Goal: Task Accomplishment & Management: Complete application form

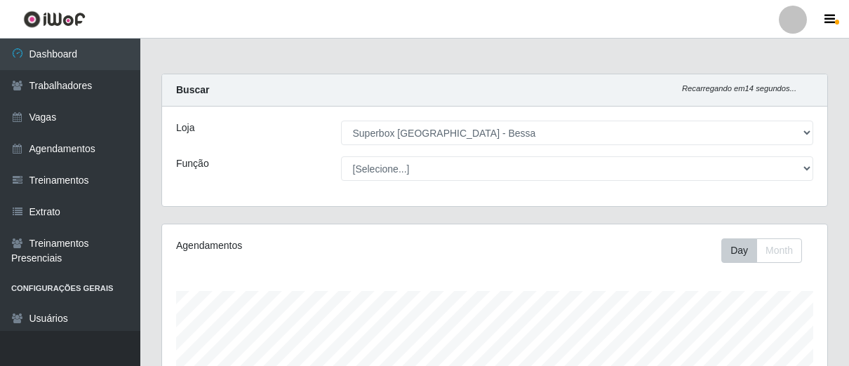
select select "206"
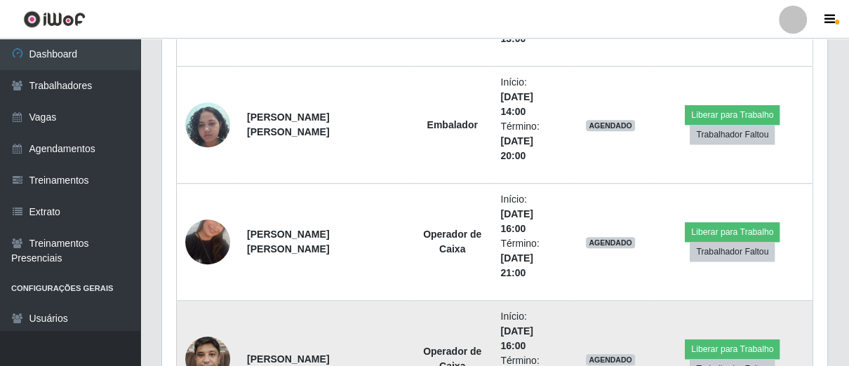
scroll to position [705, 0]
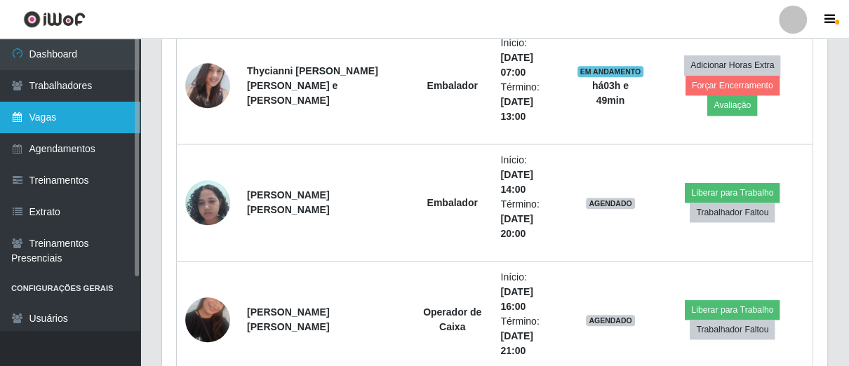
click at [62, 116] on link "Vagas" at bounding box center [70, 118] width 140 height 32
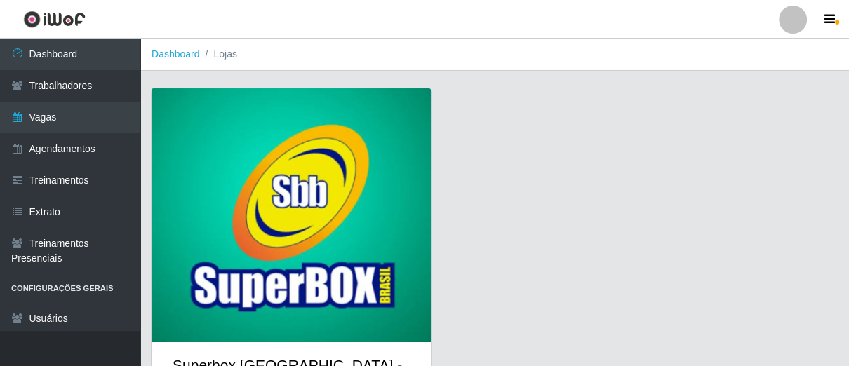
click at [261, 179] on img at bounding box center [290, 215] width 279 height 254
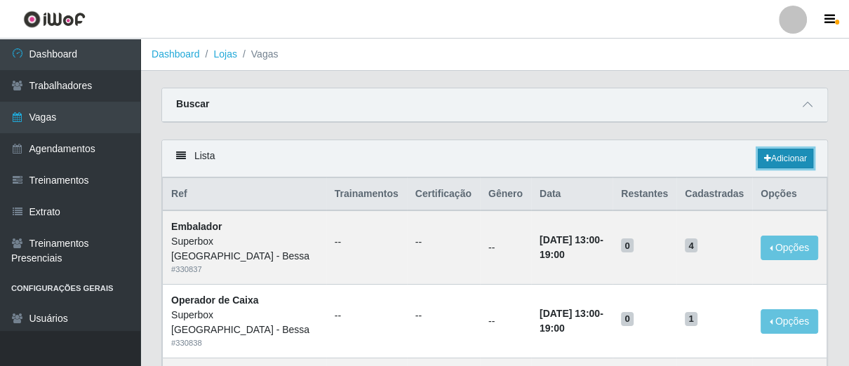
click at [775, 155] on link "Adicionar" at bounding box center [784, 159] width 55 height 20
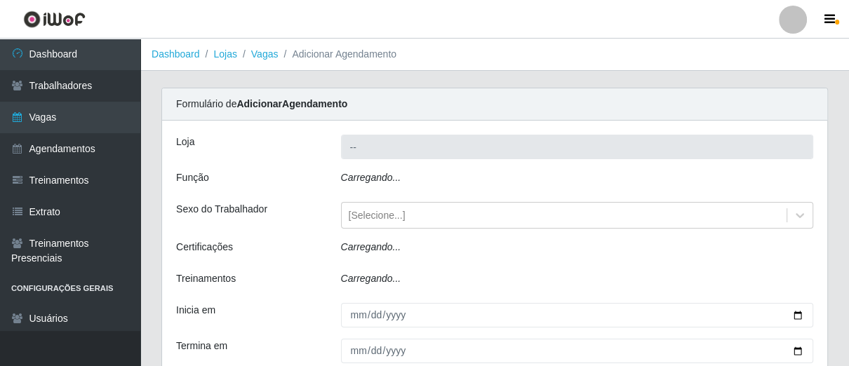
type input "Superbox [GEOGRAPHIC_DATA] - Bessa"
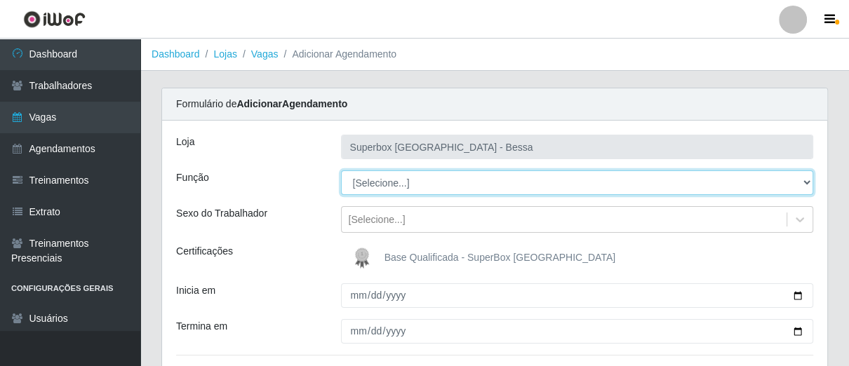
click at [804, 178] on select "[Selecione...] ASG ASG + ASG ++ Embalador Embalador + Embalador ++ Operador de …" at bounding box center [577, 182] width 473 height 25
select select "1"
click at [341, 170] on select "[Selecione...] ASG ASG + ASG ++ Embalador Embalador + Embalador ++ Operador de …" at bounding box center [577, 182] width 473 height 25
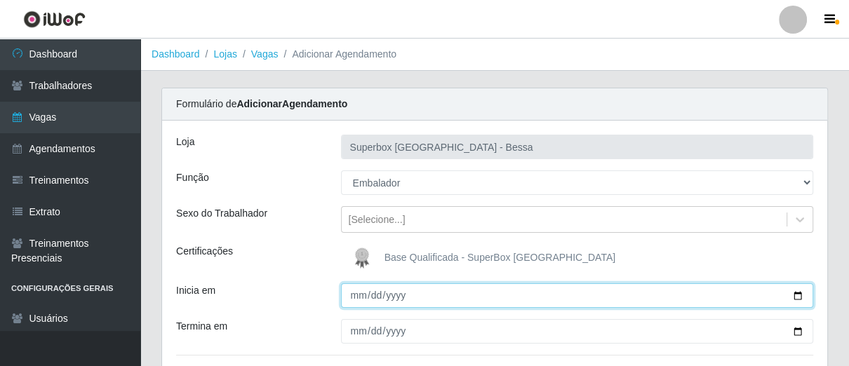
click at [351, 299] on input "Inicia em" at bounding box center [577, 295] width 473 height 25
type input "[DATE]"
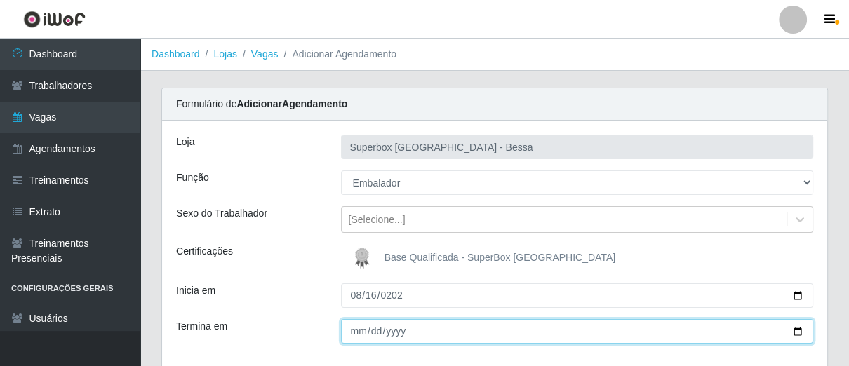
click at [354, 325] on input "Termina em" at bounding box center [577, 331] width 473 height 25
type input "[DATE]"
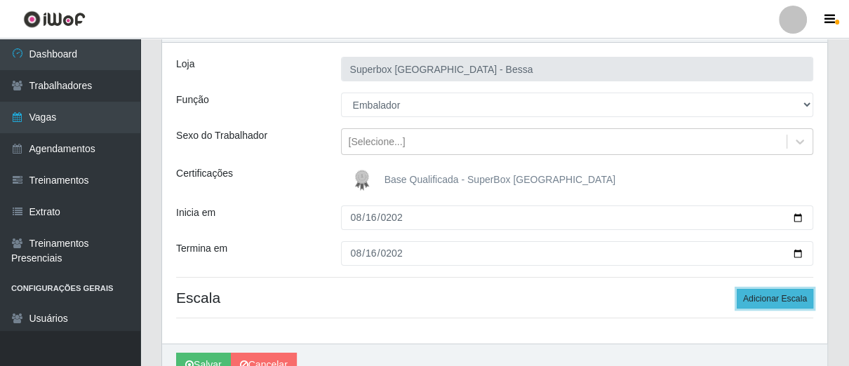
click at [756, 301] on button "Adicionar Escala" at bounding box center [774, 299] width 76 height 20
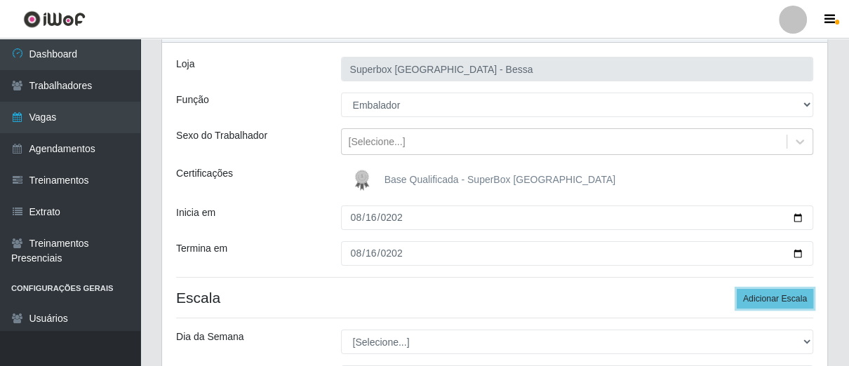
scroll to position [156, 0]
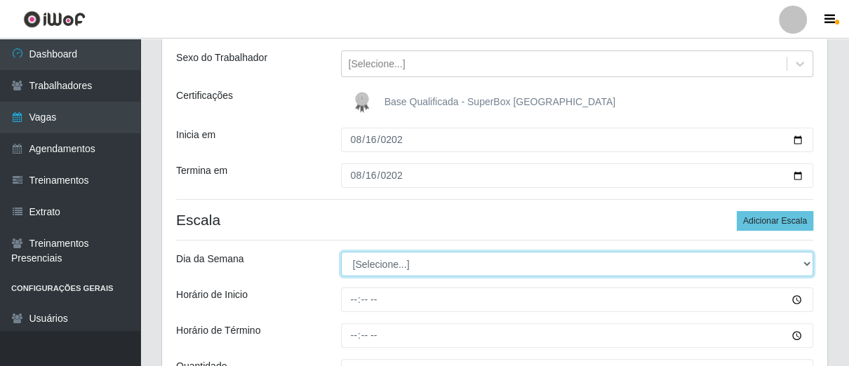
click at [804, 266] on select "[Selecione...] Segunda Terça Quarta Quinta Sexta Sábado Domingo" at bounding box center [577, 264] width 473 height 25
select select "6"
click at [341, 252] on select "[Selecione...] Segunda Terça Quarta Quinta Sexta Sábado Domingo" at bounding box center [577, 264] width 473 height 25
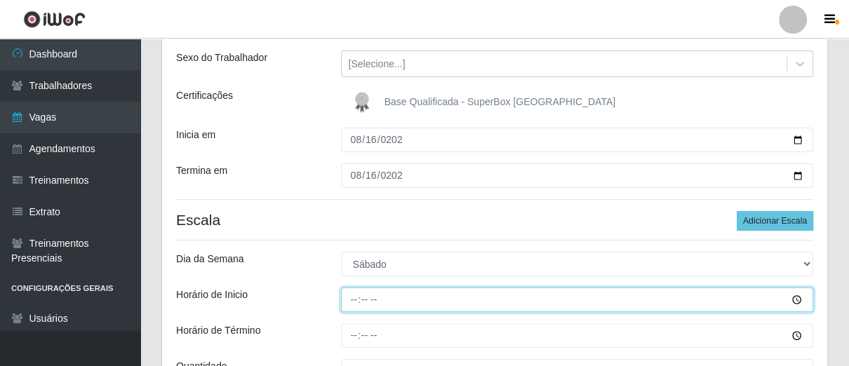
click at [344, 302] on input "Horário de Inicio" at bounding box center [577, 300] width 473 height 25
type input "07:00"
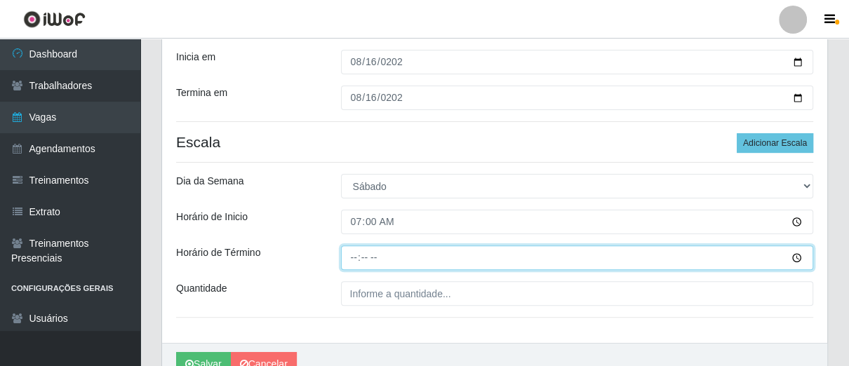
click at [347, 256] on input "Horário de Término" at bounding box center [577, 257] width 473 height 25
type input "13:00"
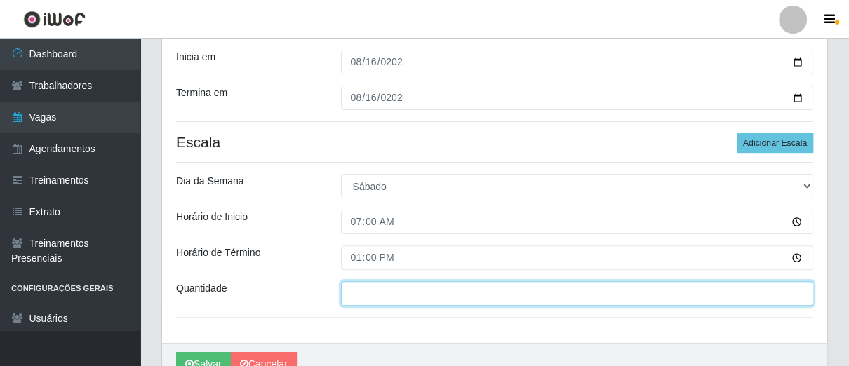
click at [384, 292] on input "___" at bounding box center [577, 293] width 473 height 25
type input "01_"
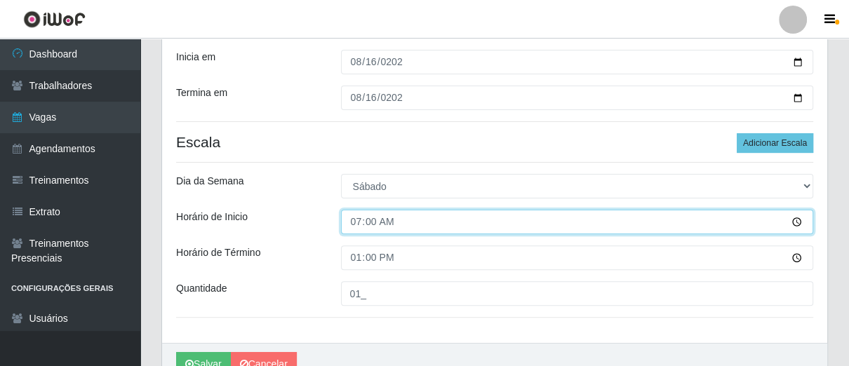
click at [365, 219] on input "07:00" at bounding box center [577, 222] width 473 height 25
click at [359, 221] on input "07:00" at bounding box center [577, 222] width 473 height 25
type input "08:00"
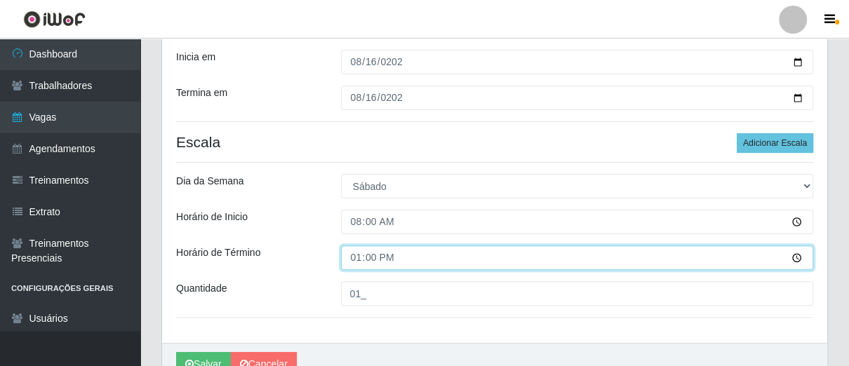
click at [351, 256] on input "13:00" at bounding box center [577, 257] width 473 height 25
type input "14:00"
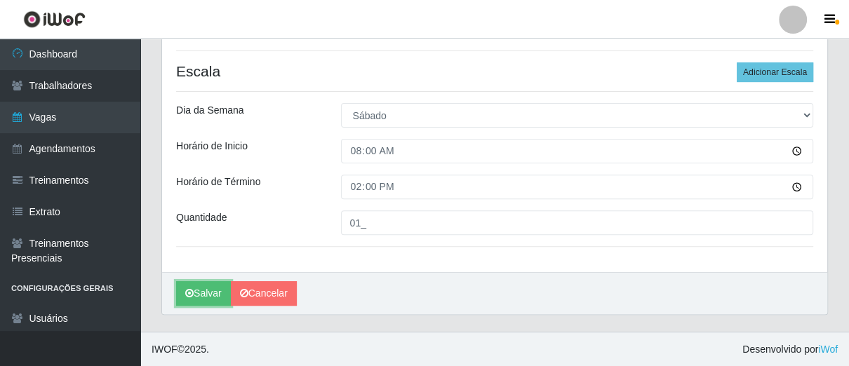
click at [212, 294] on button "Salvar" at bounding box center [203, 293] width 55 height 25
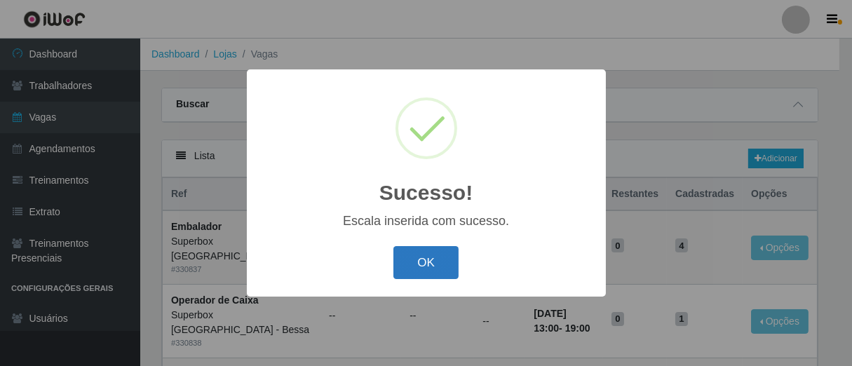
click at [415, 271] on button "OK" at bounding box center [425, 262] width 65 height 33
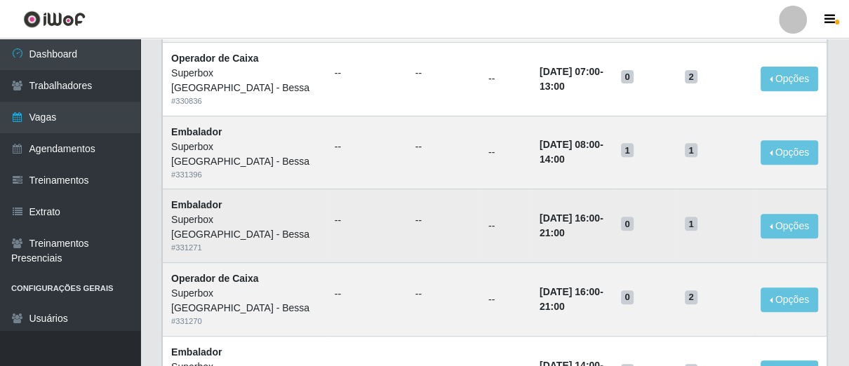
scroll to position [78, 0]
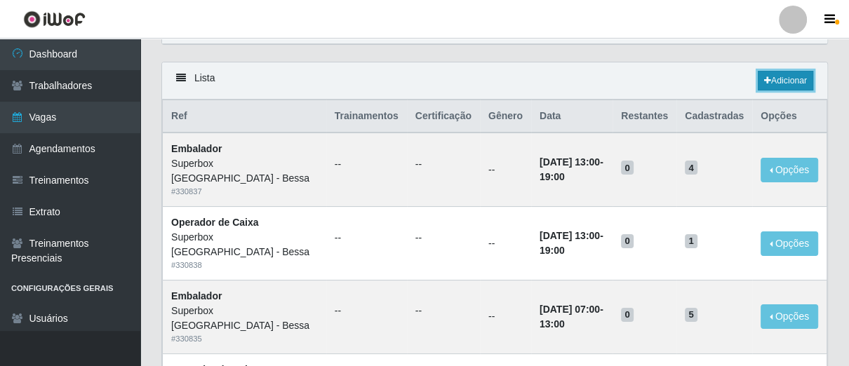
click at [759, 72] on link "Adicionar" at bounding box center [784, 81] width 55 height 20
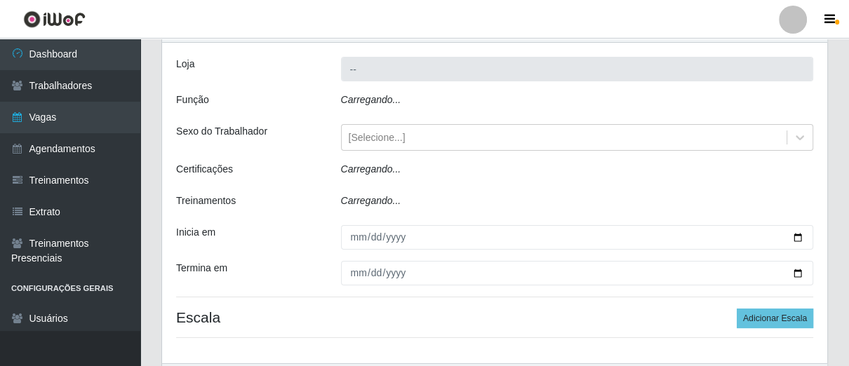
type input "Superbox [GEOGRAPHIC_DATA] - Bessa"
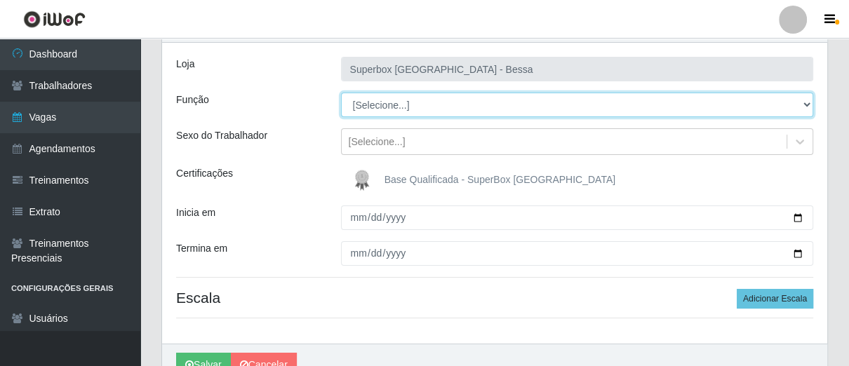
click at [797, 104] on select "[Selecione...] ASG ASG + ASG ++ Embalador Embalador + Embalador ++ Operador de …" at bounding box center [577, 105] width 473 height 25
select select "1"
click at [341, 93] on select "[Selecione...] ASG ASG + ASG ++ Embalador Embalador + Embalador ++ Operador de …" at bounding box center [577, 105] width 473 height 25
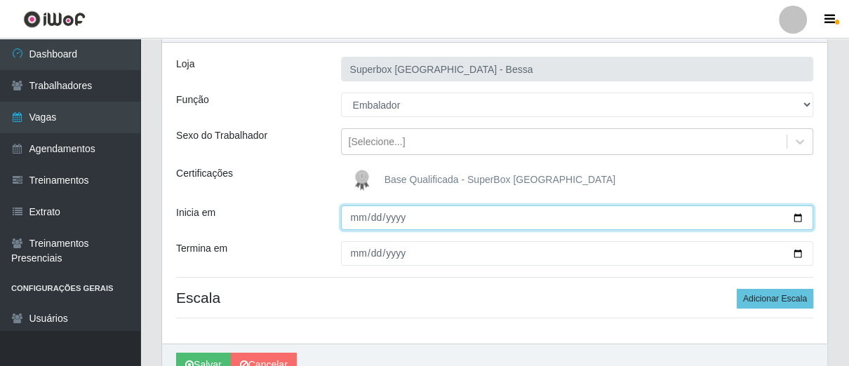
click at [353, 222] on input "Inicia em" at bounding box center [577, 217] width 473 height 25
type input "[DATE]"
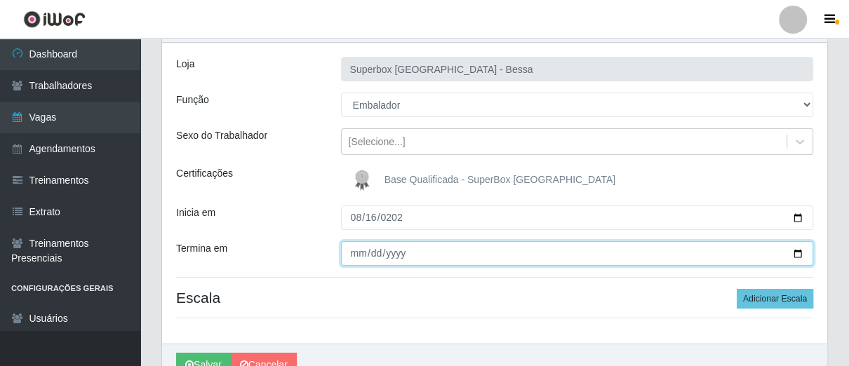
click at [353, 259] on input "Termina em" at bounding box center [577, 253] width 473 height 25
type input "[DATE]"
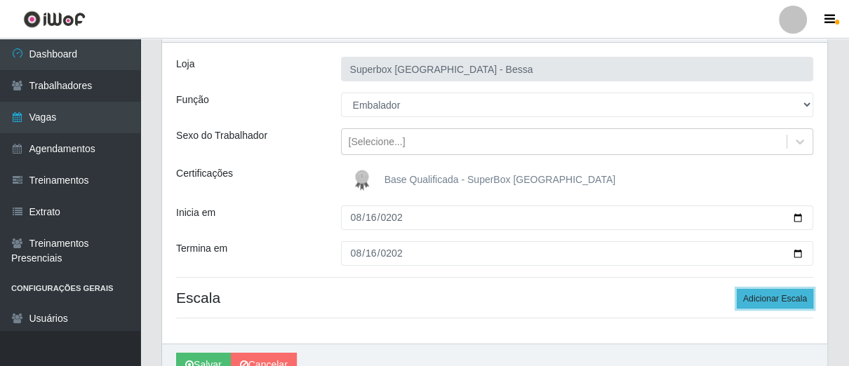
click at [757, 302] on button "Adicionar Escala" at bounding box center [774, 299] width 76 height 20
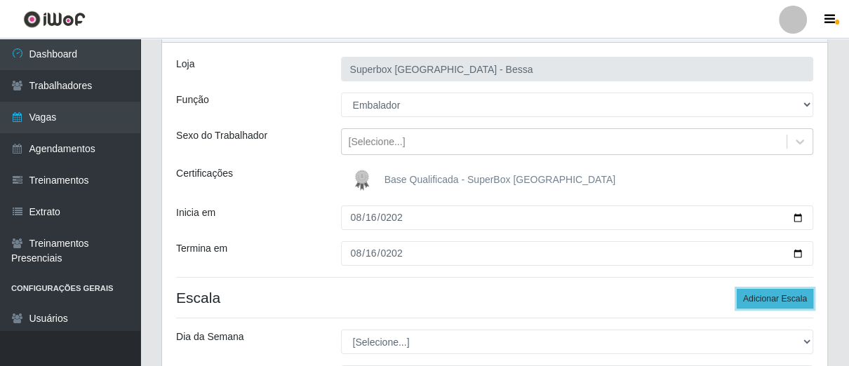
scroll to position [156, 0]
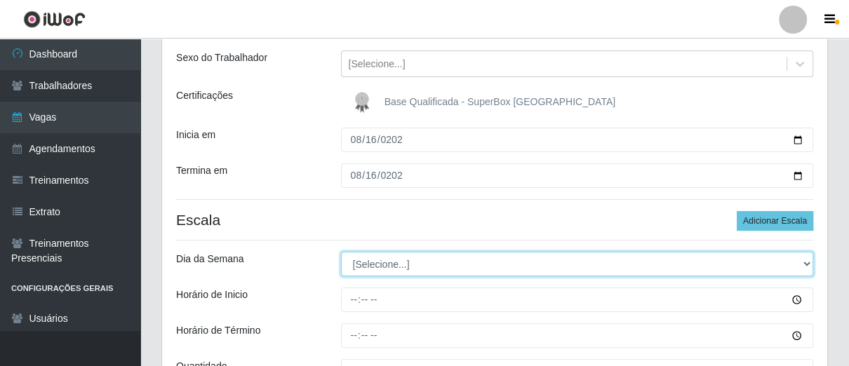
click at [802, 264] on select "[Selecione...] Segunda Terça Quarta Quinta Sexta Sábado Domingo" at bounding box center [577, 264] width 473 height 25
select select "6"
click at [341, 252] on select "[Selecione...] Segunda Terça Quarta Quinta Sexta Sábado Domingo" at bounding box center [577, 264] width 473 height 25
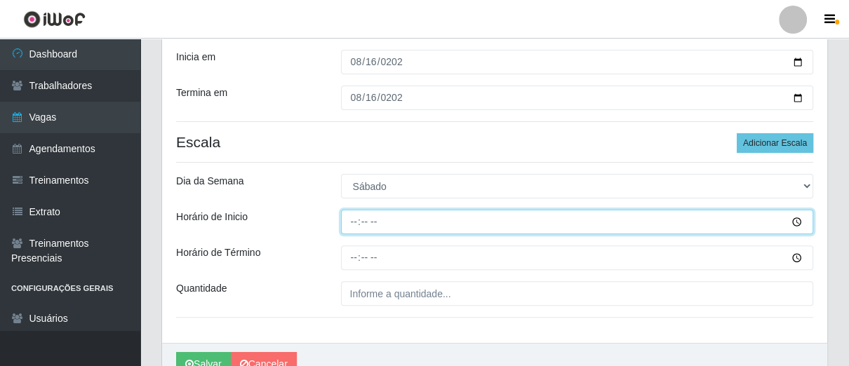
click at [351, 223] on input "Horário de Inicio" at bounding box center [577, 222] width 473 height 25
type input "16:00"
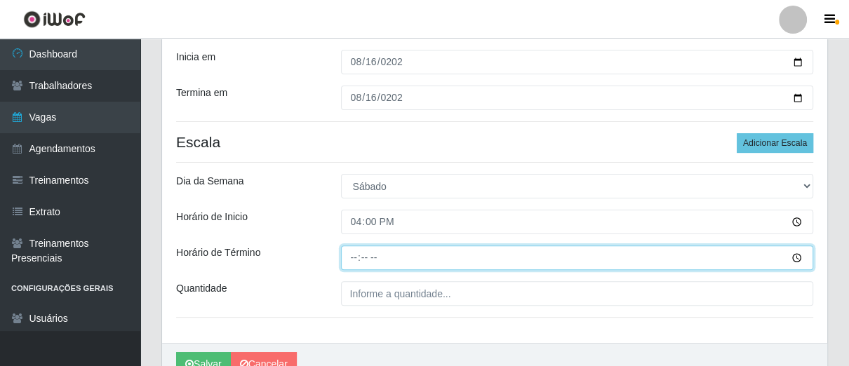
click at [351, 264] on input "Horário de Término" at bounding box center [577, 257] width 473 height 25
type input "21:00"
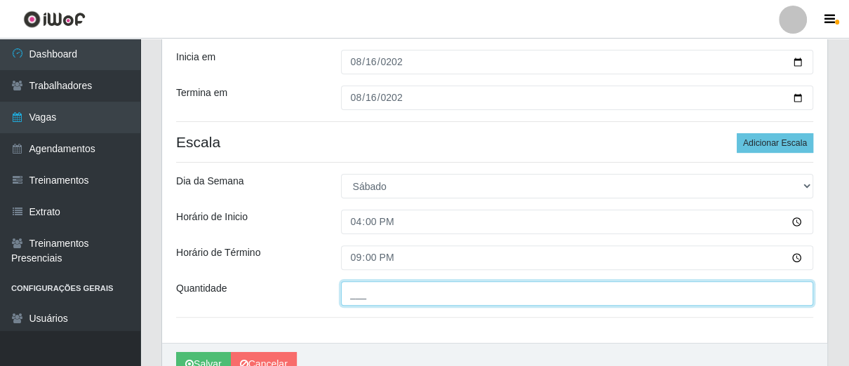
click at [385, 292] on input "___" at bounding box center [577, 293] width 473 height 25
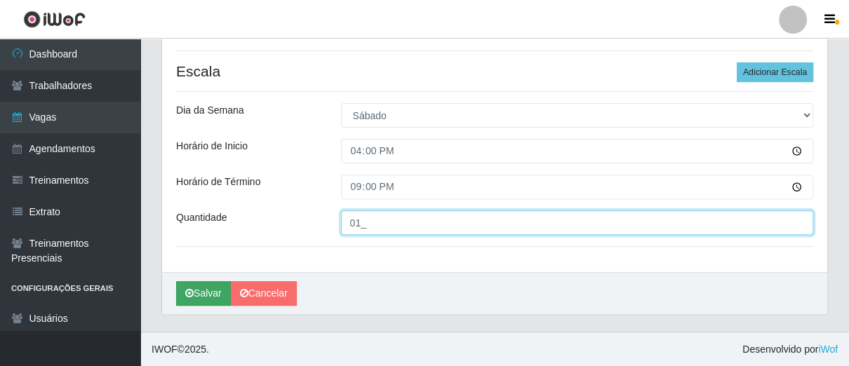
type input "01_"
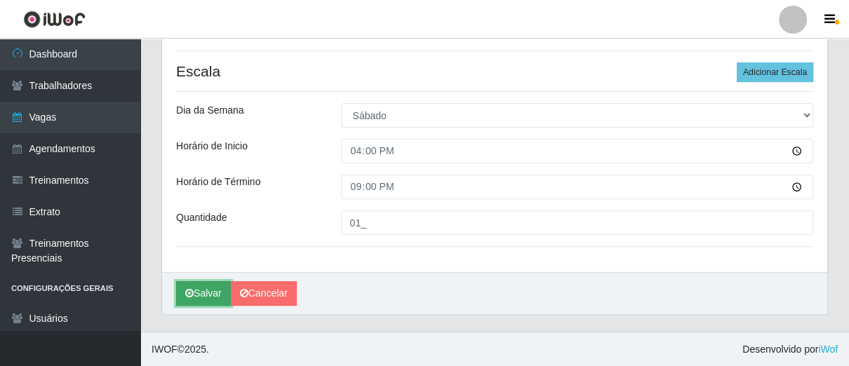
click at [216, 298] on button "Salvar" at bounding box center [203, 293] width 55 height 25
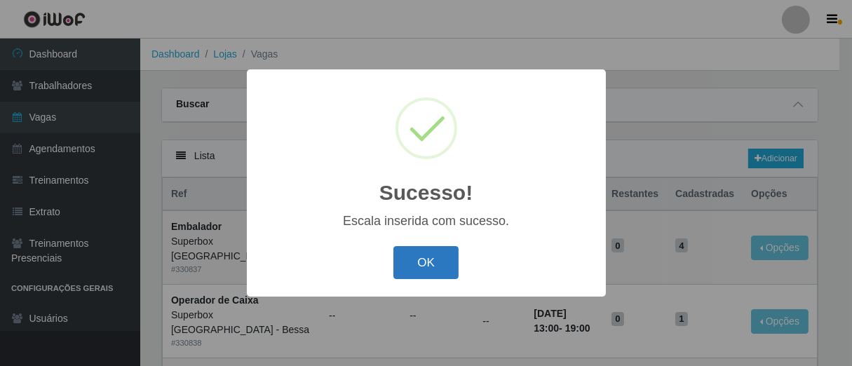
click at [418, 264] on button "OK" at bounding box center [425, 262] width 65 height 33
